Goal: Task Accomplishment & Management: Complete application form

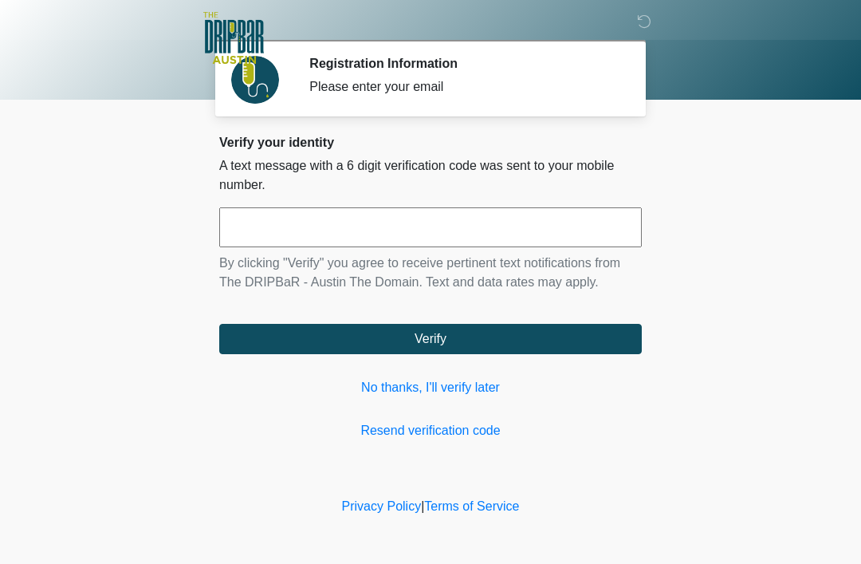
click at [449, 393] on link "No thanks, I'll verify later" at bounding box center [430, 387] width 423 height 19
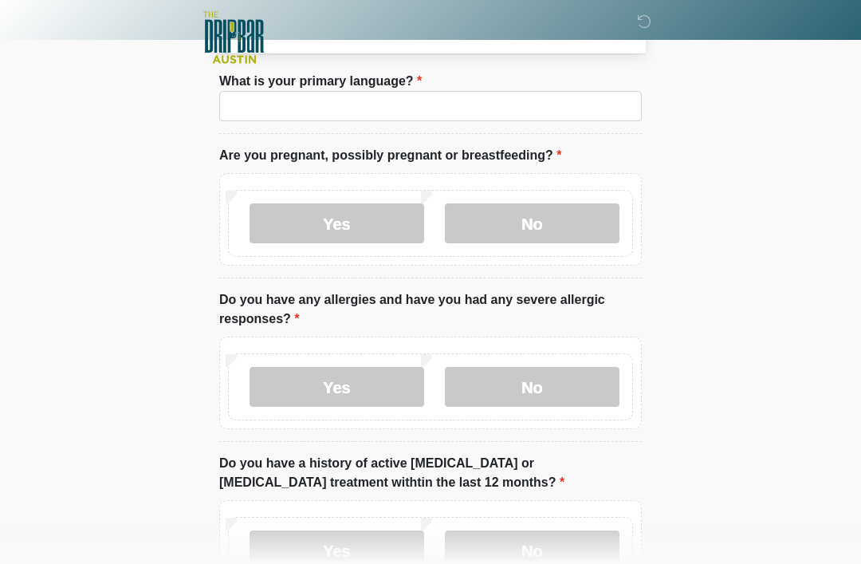
scroll to position [81, 0]
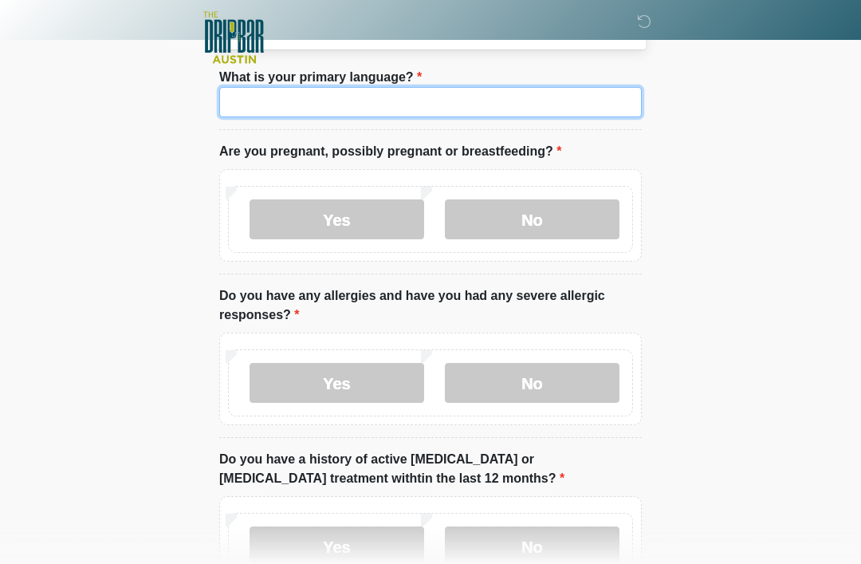
click at [458, 98] on input "What is your primary language?" at bounding box center [430, 103] width 423 height 30
type input "*******"
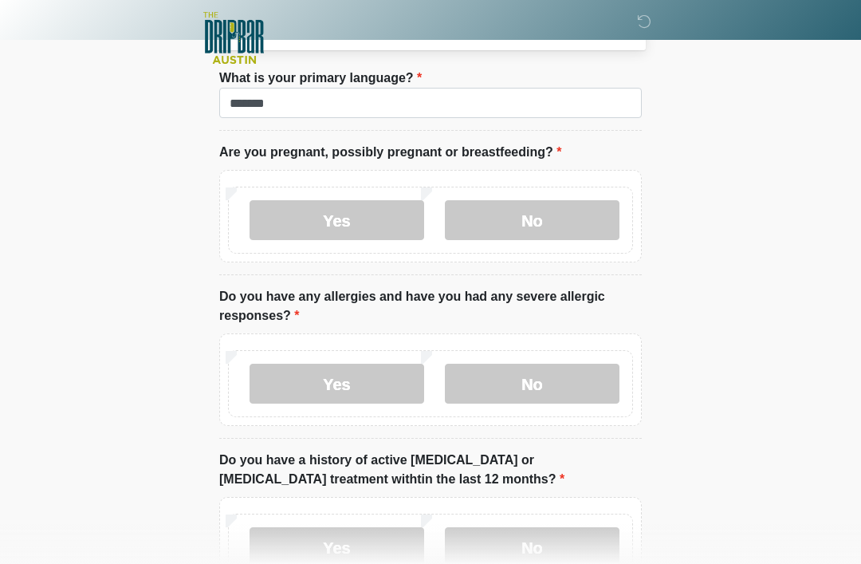
click at [360, 226] on label "Yes" at bounding box center [337, 220] width 175 height 40
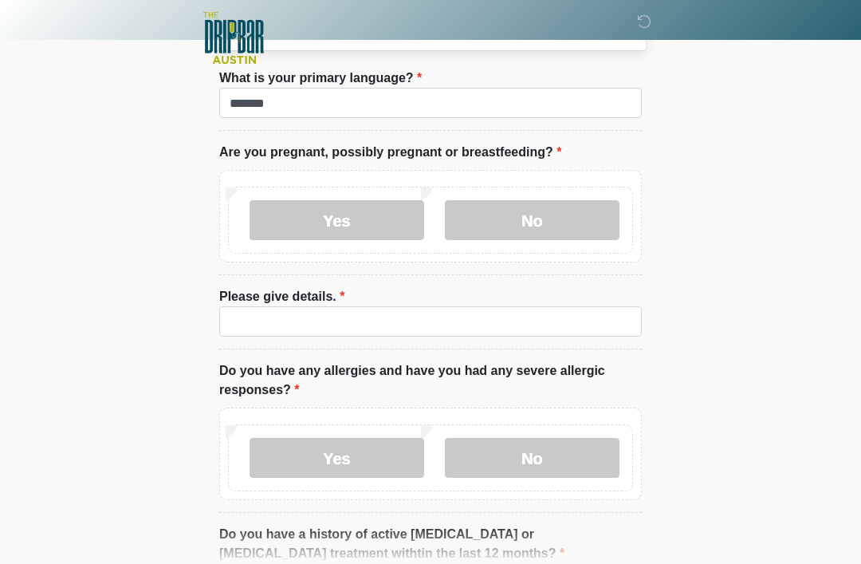
scroll to position [82, 0]
click at [547, 221] on label "No" at bounding box center [532, 219] width 175 height 40
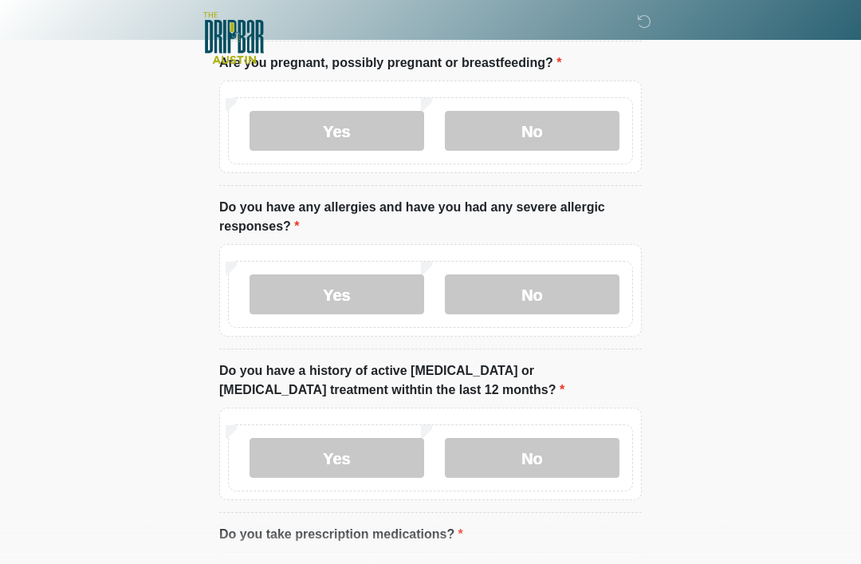
click at [553, 290] on label "No" at bounding box center [532, 294] width 175 height 40
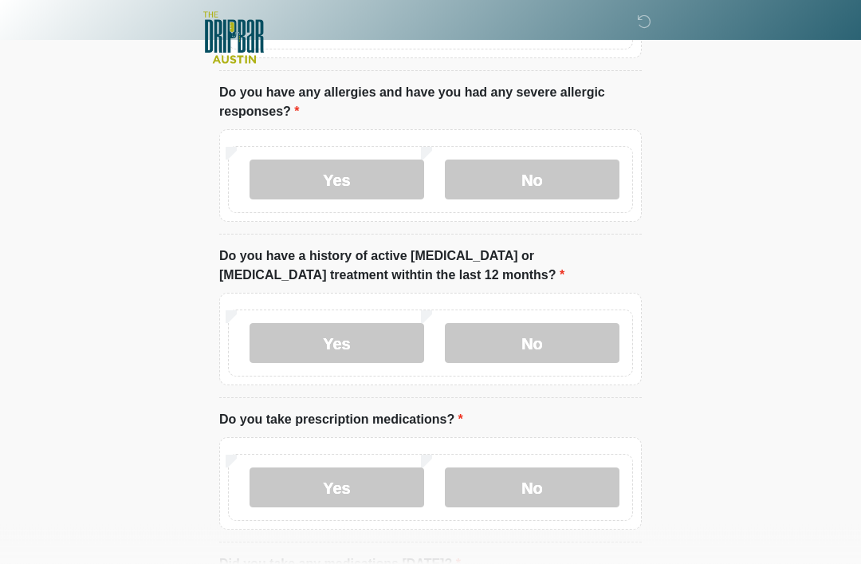
click at [557, 352] on label "No" at bounding box center [532, 344] width 175 height 40
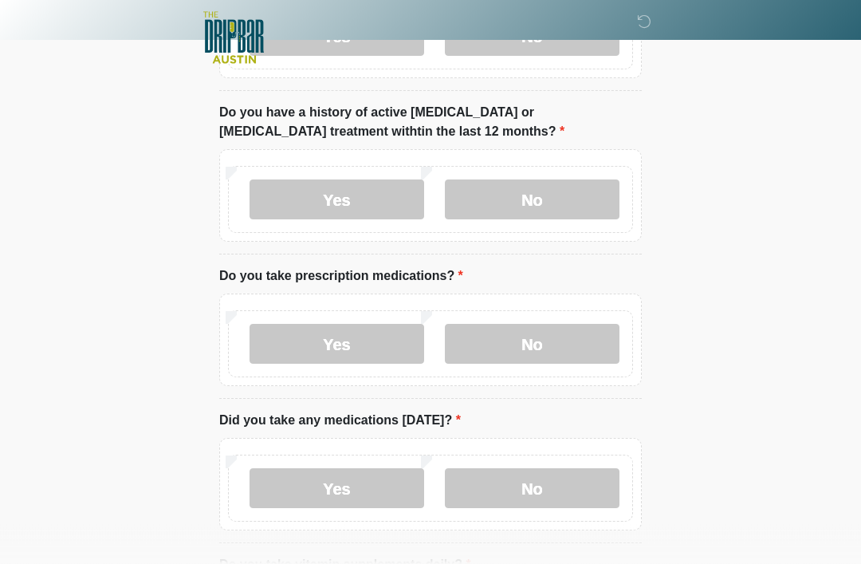
click at [561, 351] on label "No" at bounding box center [532, 345] width 175 height 40
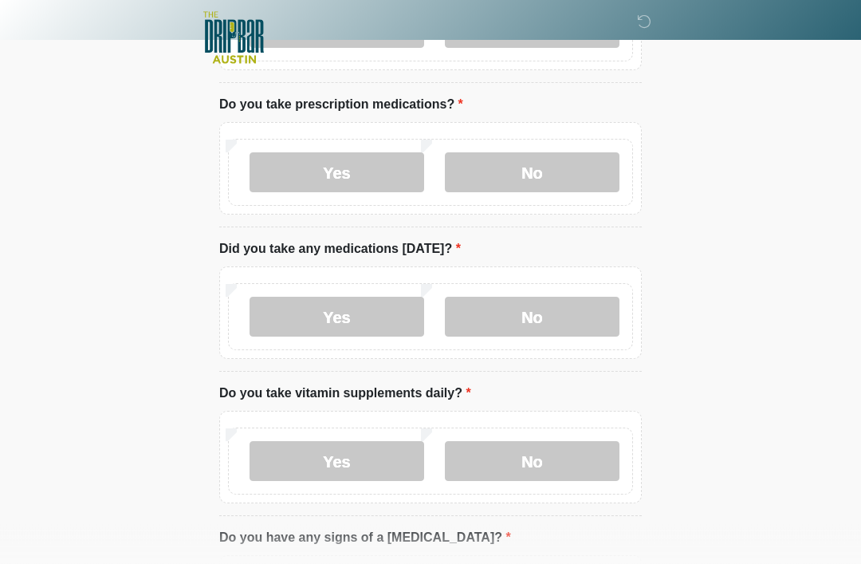
click at [548, 320] on label "No" at bounding box center [532, 317] width 175 height 40
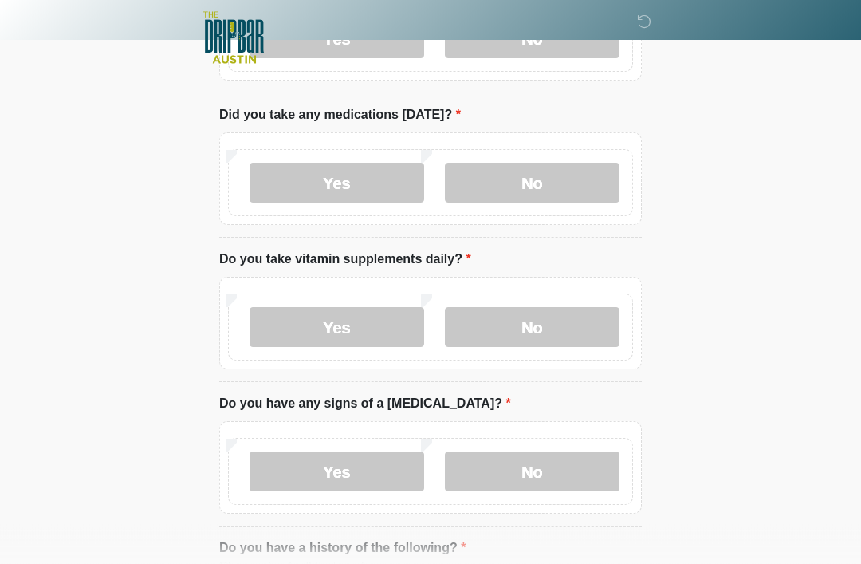
scroll to position [736, 0]
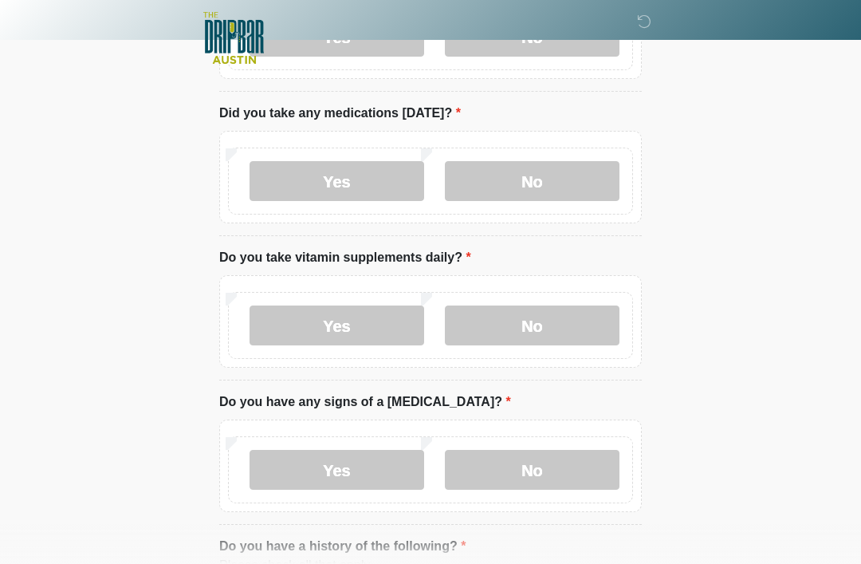
click at [377, 328] on label "Yes" at bounding box center [337, 325] width 175 height 40
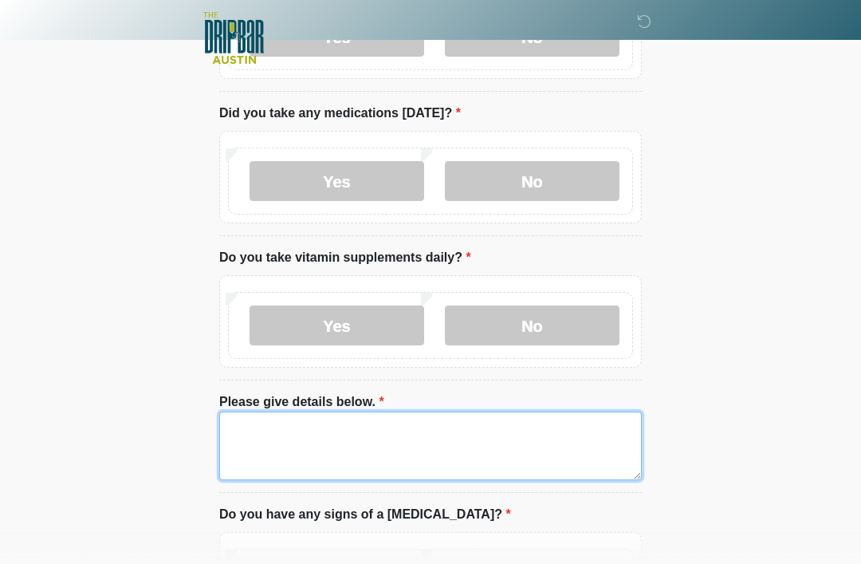
click at [462, 448] on textarea "Please give details below." at bounding box center [430, 445] width 423 height 69
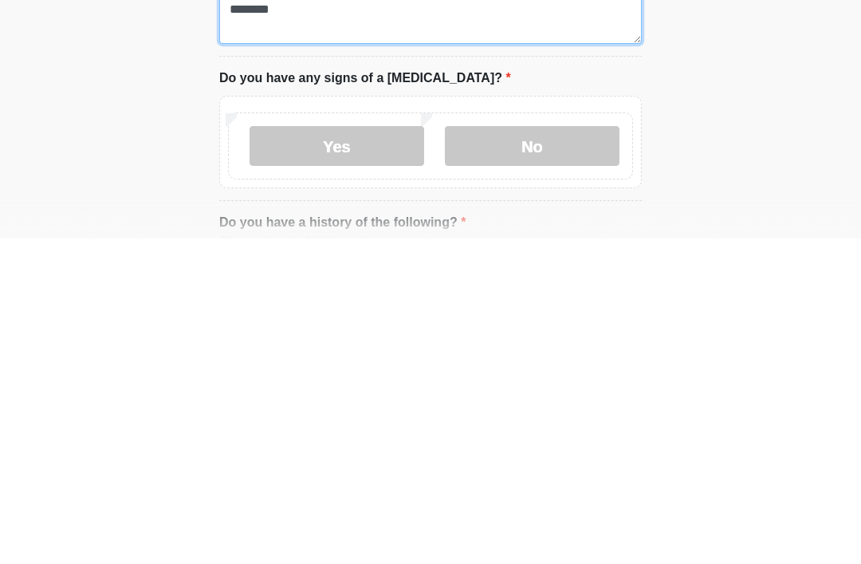
scroll to position [943, 0]
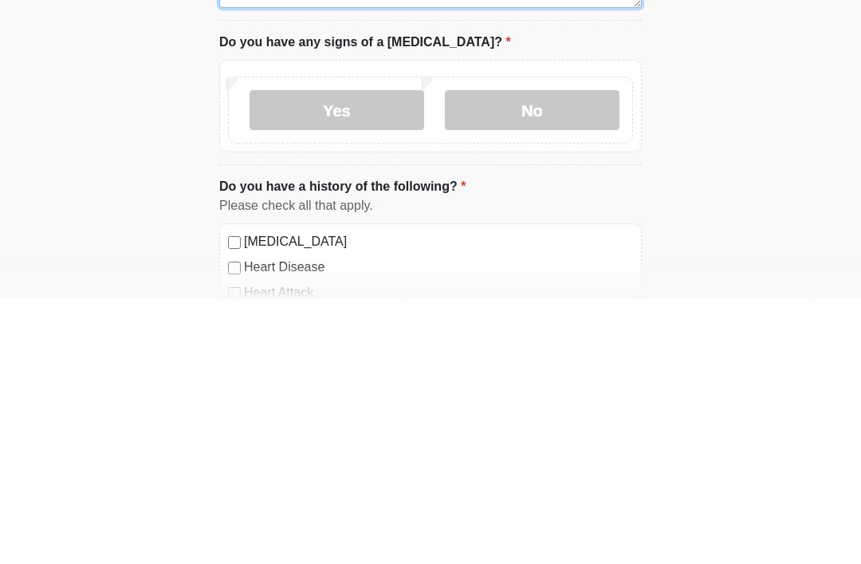
type textarea "**********"
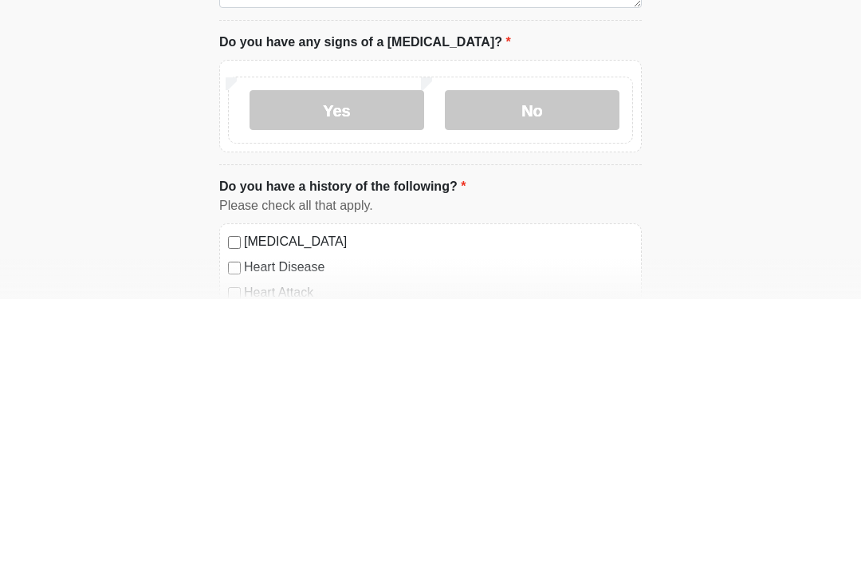
click at [555, 355] on label "No" at bounding box center [532, 375] width 175 height 40
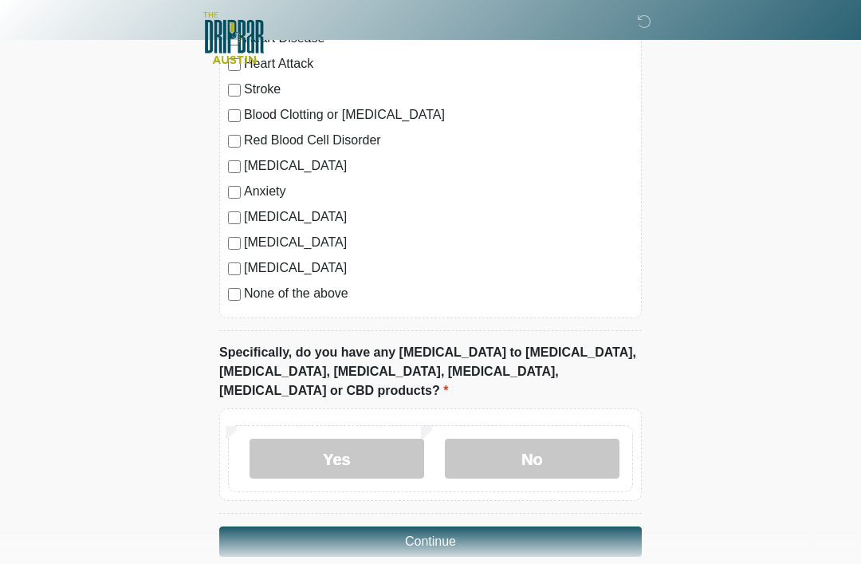
scroll to position [1442, 0]
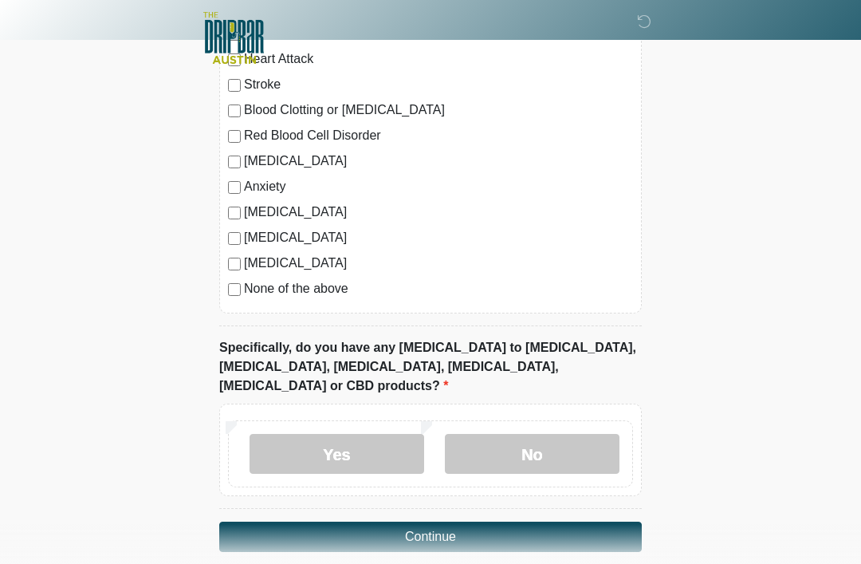
click at [576, 442] on label "No" at bounding box center [532, 454] width 175 height 40
click at [454, 521] on button "Continue" at bounding box center [430, 536] width 423 height 30
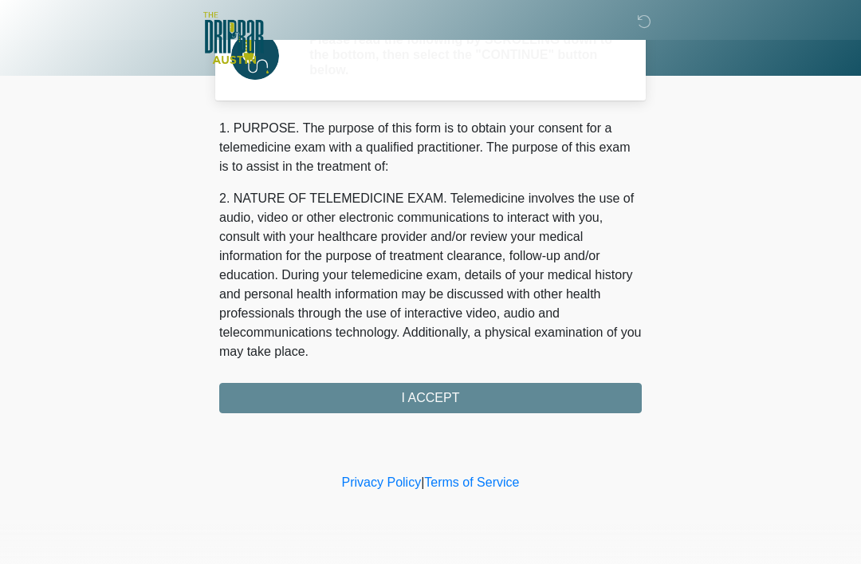
scroll to position [0, 0]
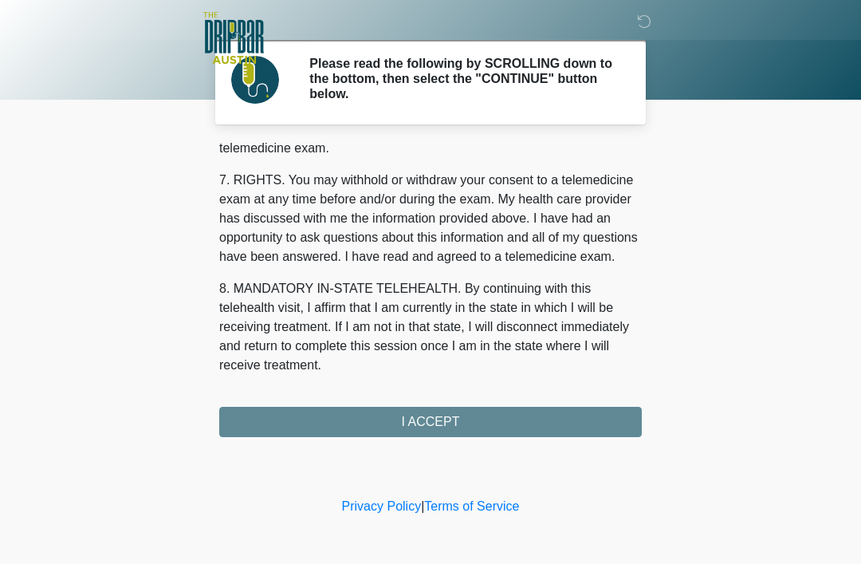
click at [343, 407] on button "I ACCEPT" at bounding box center [430, 422] width 423 height 30
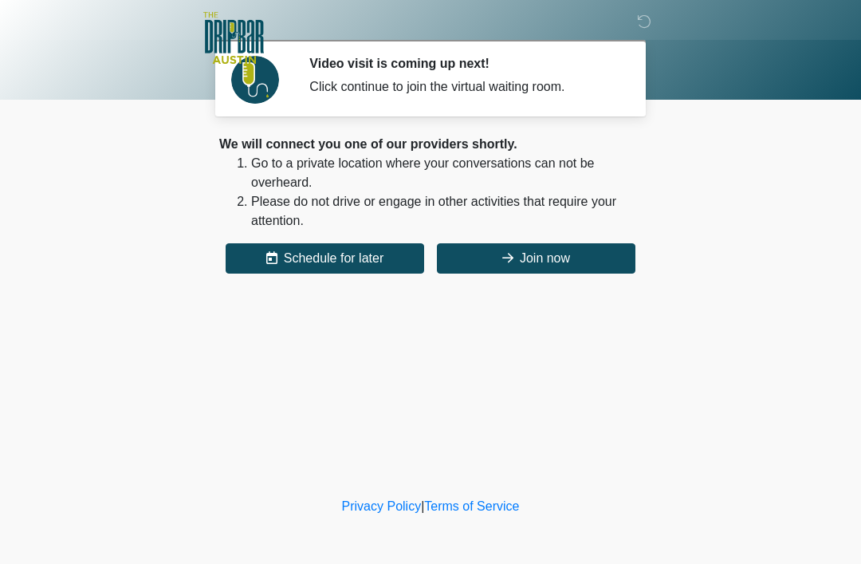
click at [510, 259] on icon at bounding box center [507, 257] width 11 height 13
